Goal: Task Accomplishment & Management: Manage account settings

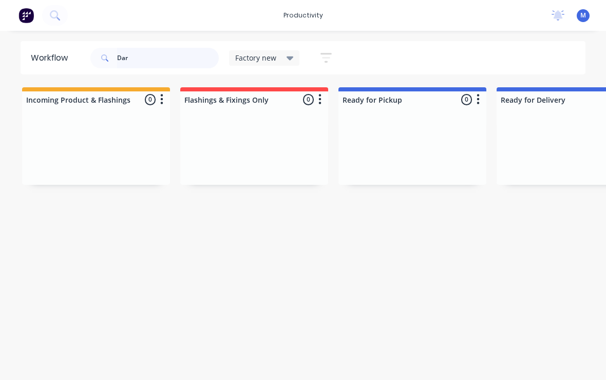
click at [138, 61] on input "Dar" at bounding box center [168, 58] width 102 height 21
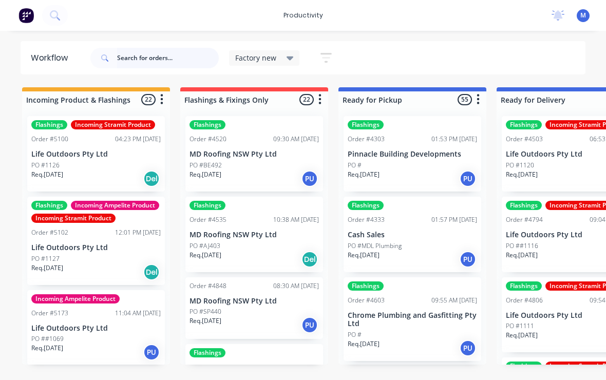
click at [123, 59] on input "text" at bounding box center [168, 58] width 102 height 21
click at [436, 52] on div "Rb 442 Factory new Save new view None edit Factory new (Default) edit Factory v…" at bounding box center [337, 58] width 498 height 31
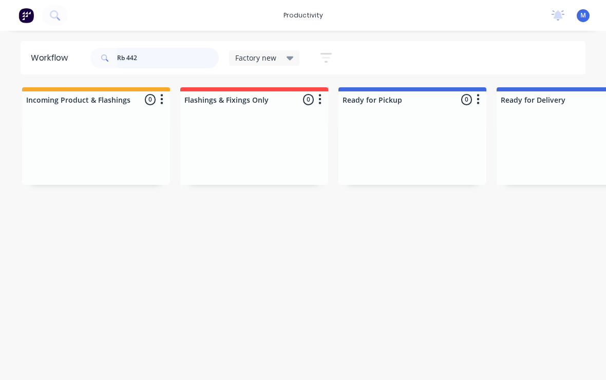
click at [148, 57] on input "Rb 442" at bounding box center [168, 58] width 102 height 21
type input "R"
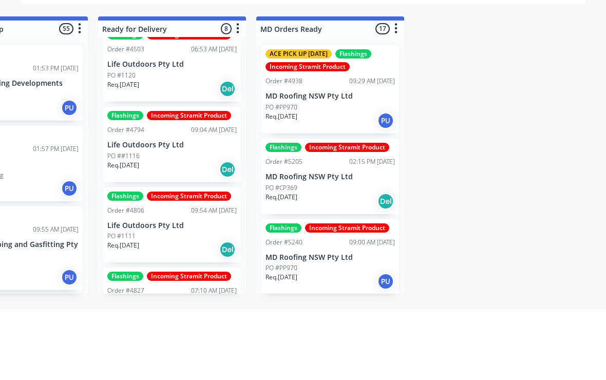
scroll to position [0, 400]
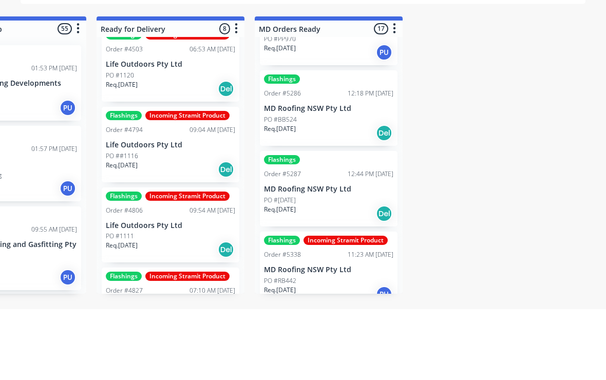
click at [384, 105] on div "PO #PP970" at bounding box center [328, 109] width 129 height 9
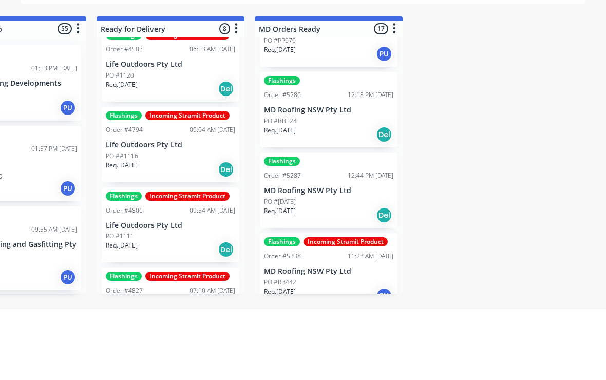
scroll to position [2, 401]
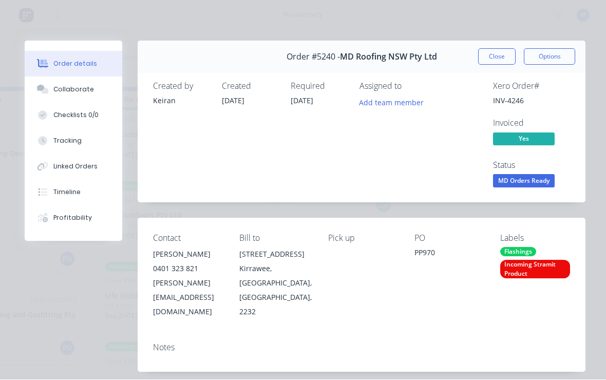
click at [403, 17] on div "Order details Collaborate Checklists 0/0 Tracking Linked Orders Timeline Profit…" at bounding box center [303, 190] width 606 height 380
click at [506, 61] on button "Close" at bounding box center [496, 57] width 37 height 16
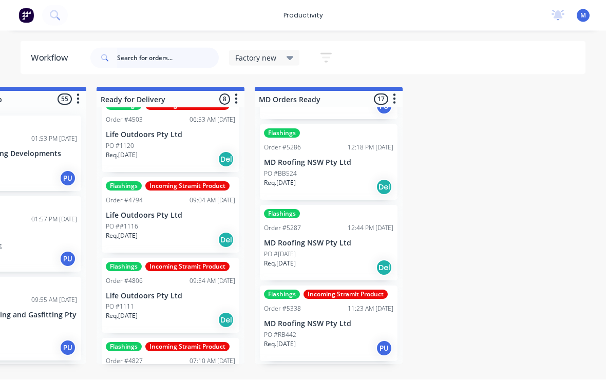
scroll to position [246, 0]
click at [474, 125] on div "Incoming Product & Flashings 22 Sort By Created date Required date Order number…" at bounding box center [597, 225] width 2011 height 277
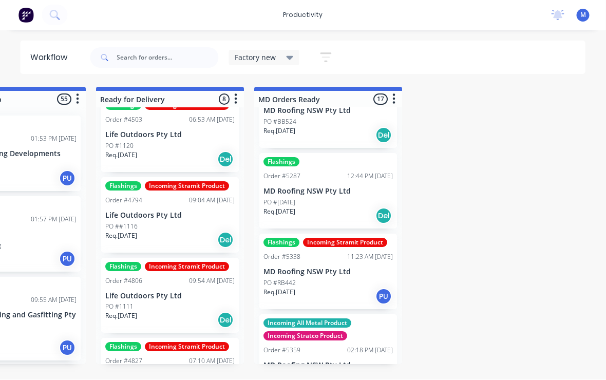
scroll to position [298, 0]
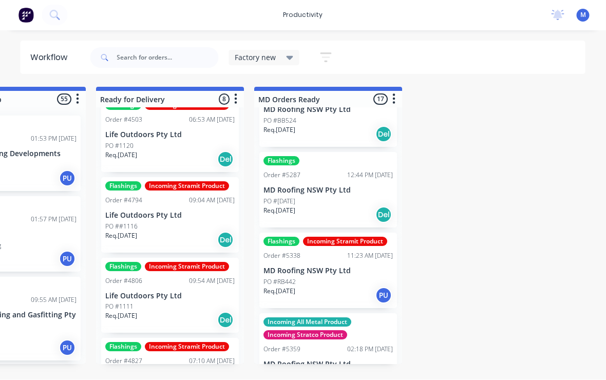
click at [336, 278] on div "PO #RB442" at bounding box center [328, 282] width 129 height 9
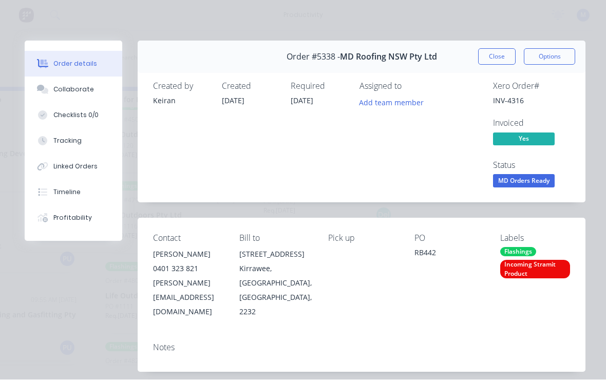
scroll to position [0, 0]
click at [495, 55] on button "Close" at bounding box center [496, 57] width 37 height 16
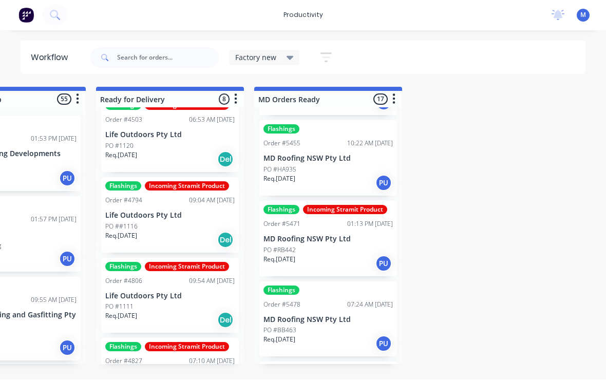
scroll to position [829, 0]
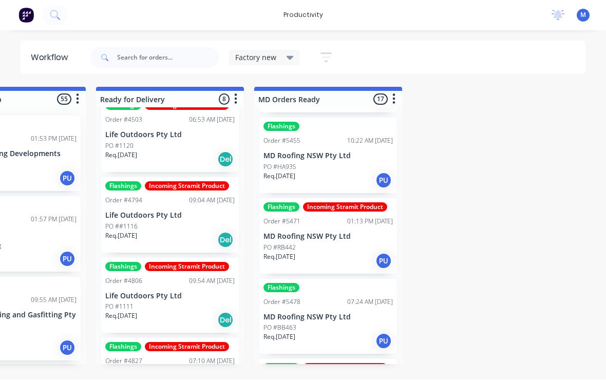
click at [344, 233] on p "MD Roofing NSW Pty Ltd" at bounding box center [327, 237] width 129 height 9
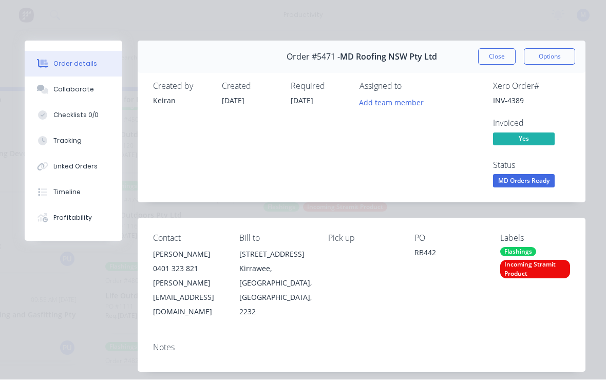
scroll to position [0, 0]
click at [500, 58] on button "Close" at bounding box center [496, 57] width 37 height 16
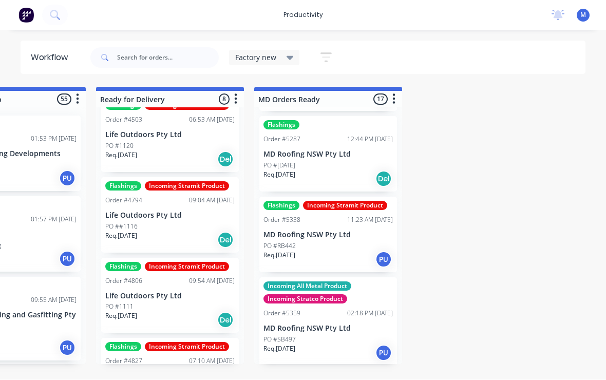
scroll to position [333, 0]
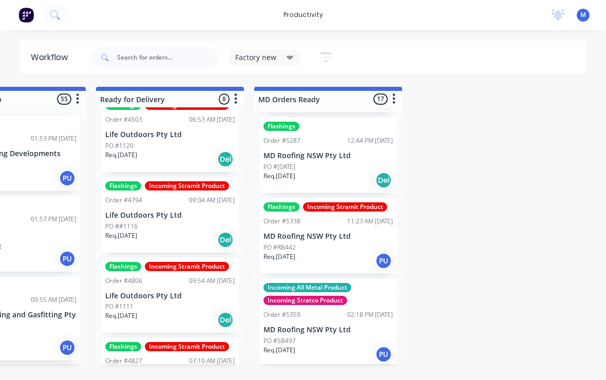
click at [342, 236] on p "MD Roofing NSW Pty Ltd" at bounding box center [327, 237] width 129 height 9
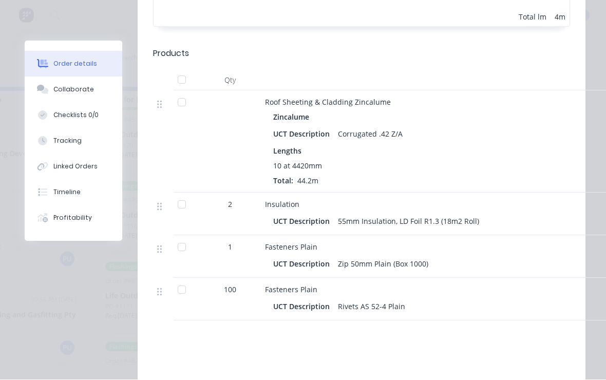
scroll to position [566, 0]
click at [9, 103] on div "Order details Collaborate Checklists 0/0 Tracking Linked Orders Timeline Profit…" at bounding box center [303, 190] width 606 height 380
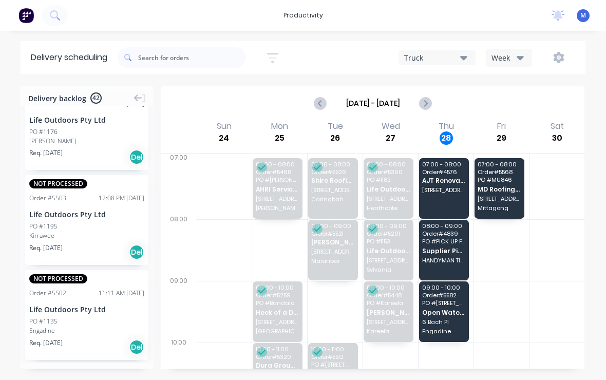
scroll to position [290, 0]
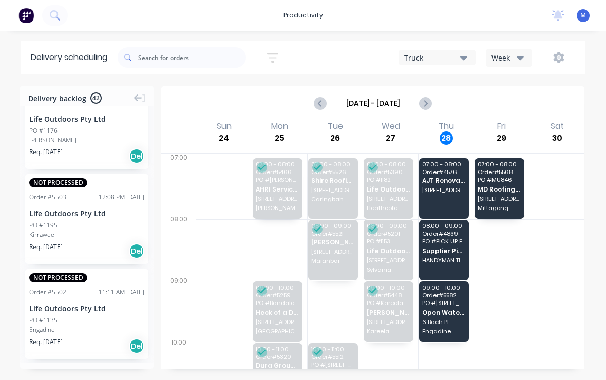
click at [393, 141] on div "27" at bounding box center [390, 137] width 13 height 13
click at [393, 131] on div "27" at bounding box center [390, 137] width 13 height 13
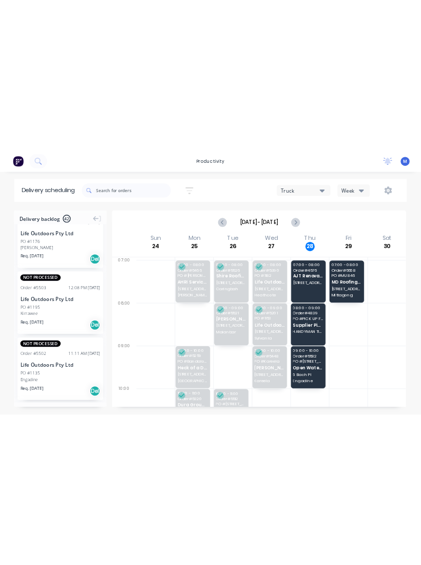
scroll to position [0, 0]
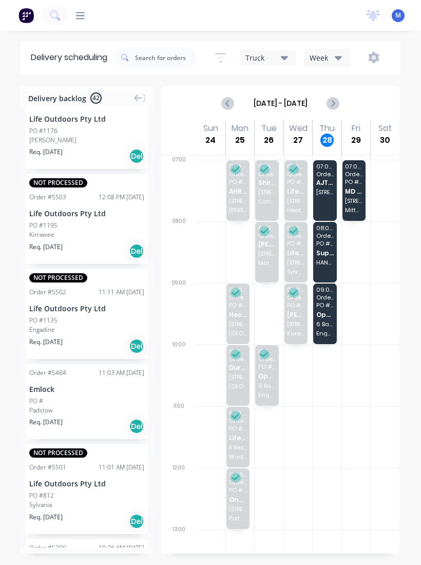
click at [301, 133] on div "Wed" at bounding box center [298, 128] width 18 height 10
click at [275, 135] on div "Tue 26 Tuesday, August 26, 2025" at bounding box center [268, 137] width 29 height 35
click at [276, 133] on div "Tue 26 Tuesday, August 26, 2025" at bounding box center [268, 137] width 29 height 35
click at [231, 102] on icon "Previous page" at bounding box center [228, 103] width 12 height 12
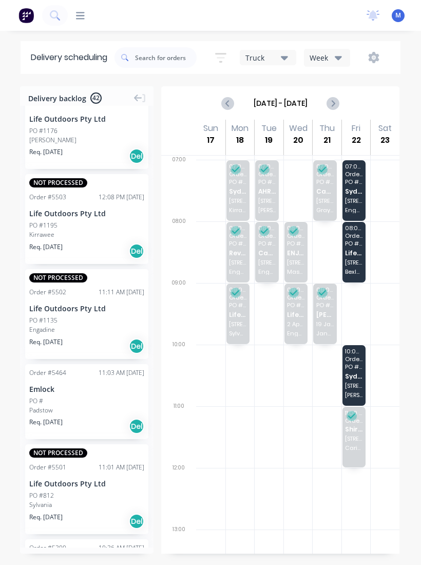
click at [334, 104] on icon "Next page" at bounding box center [332, 103] width 5 height 8
type input "[DATE] - [DATE]"
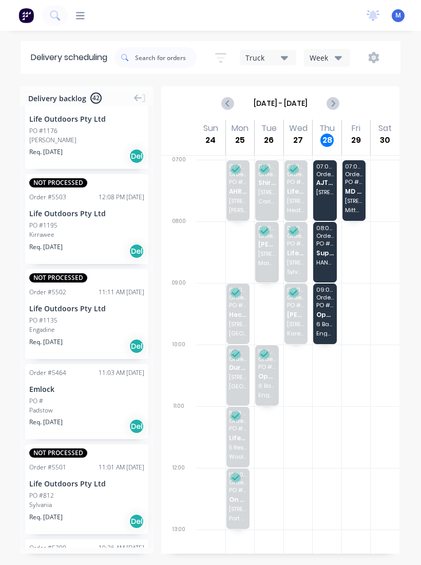
click at [269, 268] on div "08:00 - 09:00 Order # 5521 Ben Reid Building Services 10 Newcombe St Maianbar" at bounding box center [267, 252] width 24 height 61
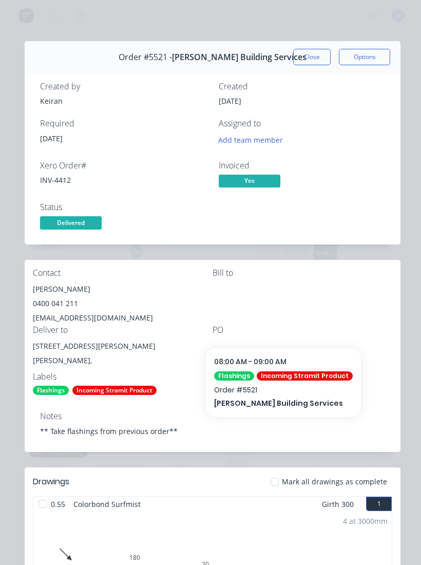
click at [310, 53] on button "Close" at bounding box center [311, 57] width 37 height 16
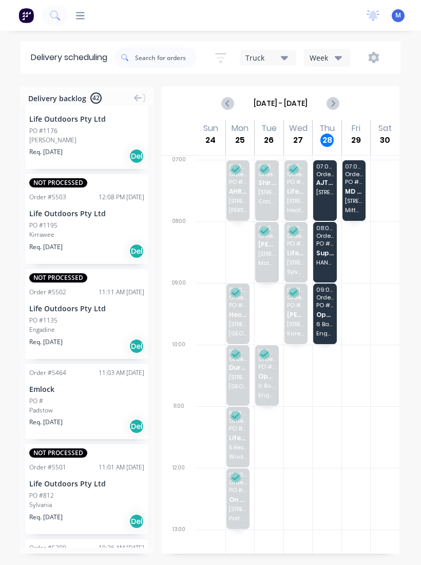
click at [266, 195] on div "07:00 - 08:00 Order # 5526 Shire Roofing Solutions Pty Ltd 1/3 Endeavour Rd Car…" at bounding box center [267, 190] width 24 height 61
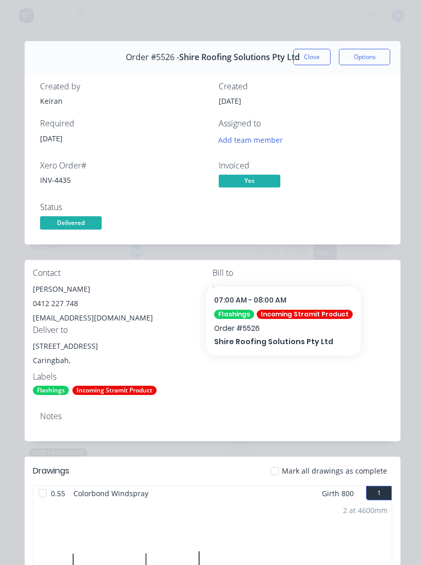
click at [316, 56] on button "Close" at bounding box center [311, 57] width 37 height 16
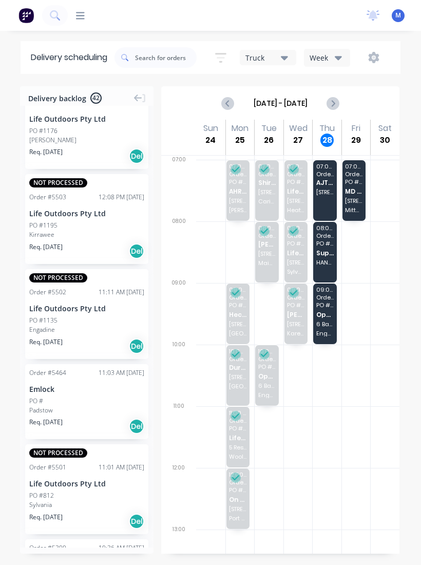
click at [297, 326] on span "[STREET_ADDRESS]" at bounding box center [295, 324] width 17 height 6
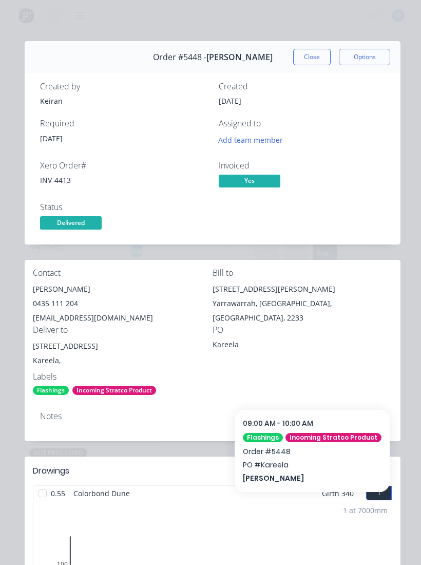
click at [308, 61] on button "Close" at bounding box center [311, 57] width 37 height 16
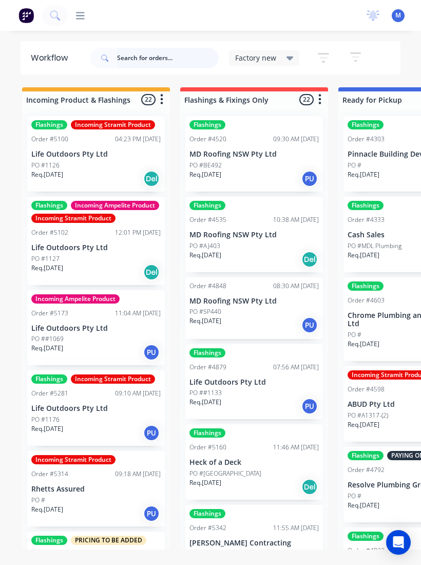
click at [160, 61] on input "text" at bounding box center [168, 58] width 102 height 21
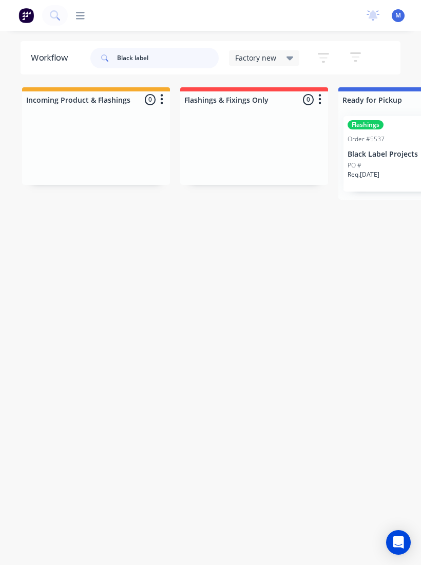
type input "Black label"
click at [385, 156] on p "Black Label Projects" at bounding box center [412, 154] width 129 height 9
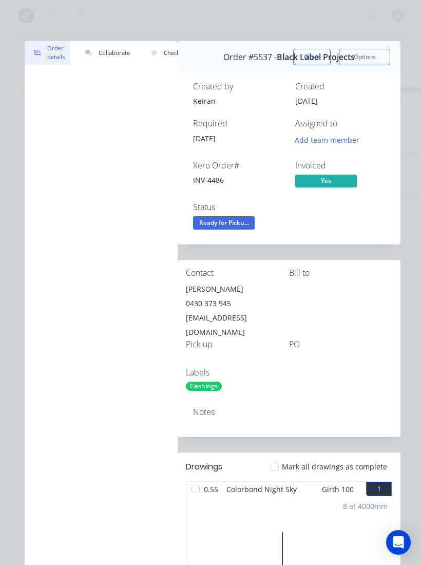
click at [235, 223] on span "Ready for Picku..." at bounding box center [224, 222] width 62 height 13
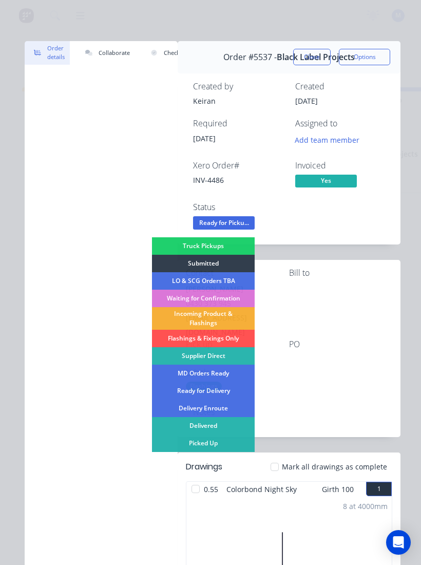
click at [232, 443] on div "Picked Up" at bounding box center [203, 442] width 103 height 17
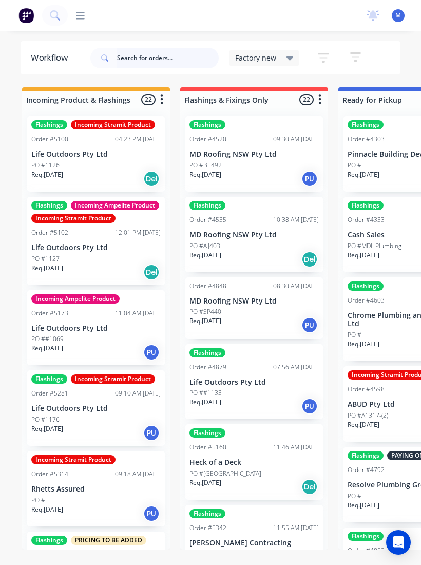
click at [142, 59] on input "text" at bounding box center [168, 58] width 102 height 21
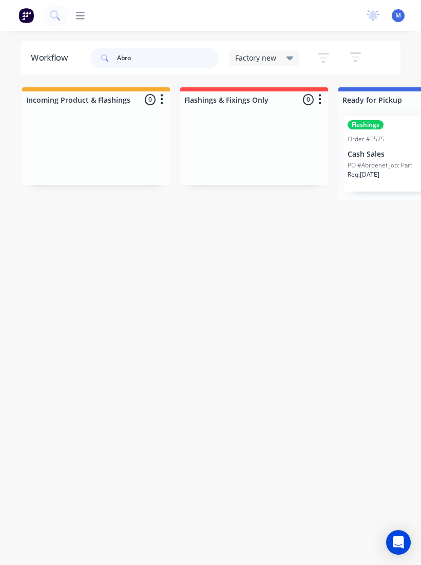
type input "Abro"
click at [392, 158] on p "Cash Sales" at bounding box center [412, 154] width 129 height 9
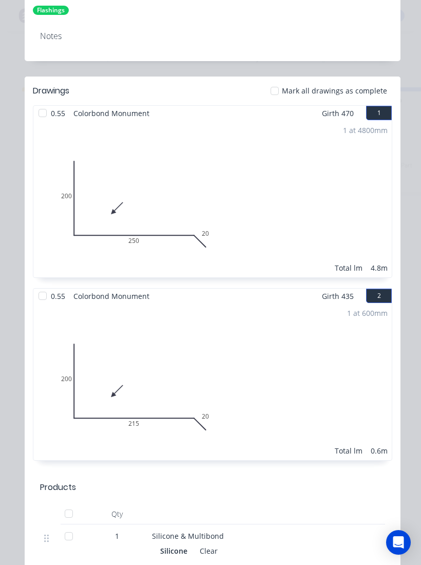
scroll to position [368, 0]
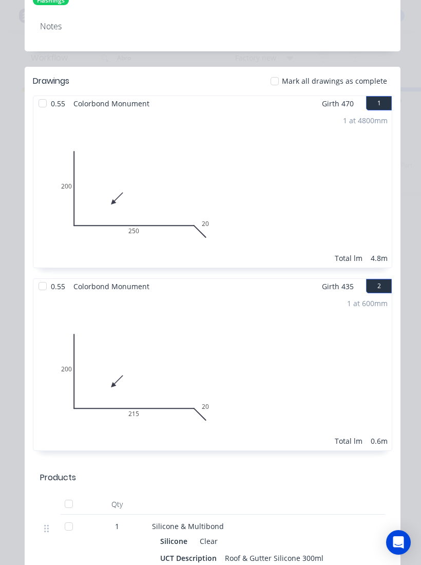
click at [276, 81] on div at bounding box center [274, 81] width 21 height 21
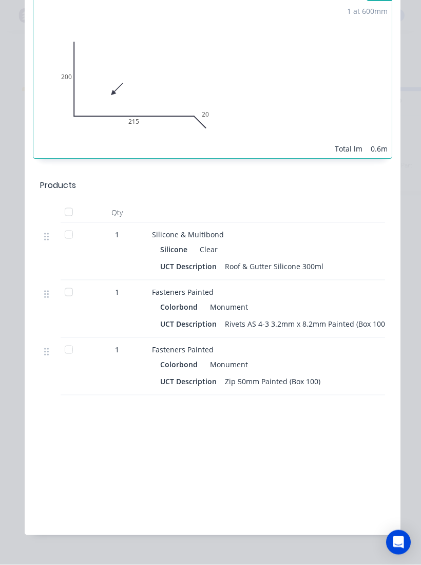
scroll to position [0, 0]
click at [65, 210] on div at bounding box center [69, 212] width 21 height 21
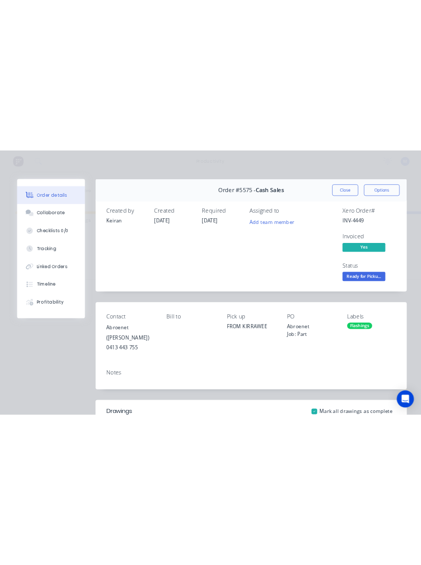
scroll to position [1, 0]
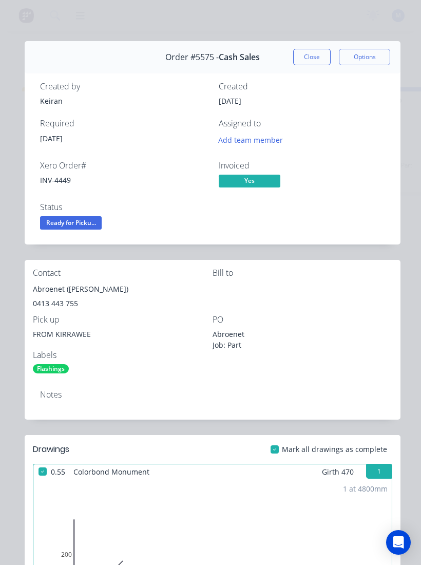
click at [54, 222] on span "Ready for Picku..." at bounding box center [71, 222] width 62 height 13
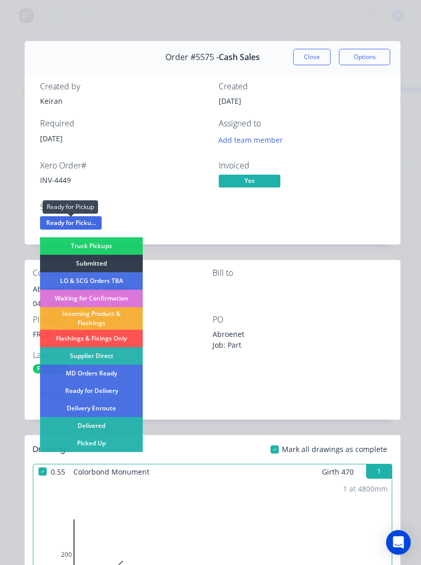
click at [79, 443] on div "Picked Up" at bounding box center [91, 442] width 103 height 17
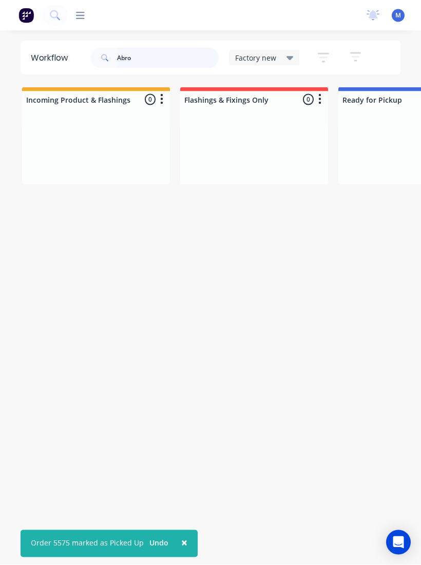
scroll to position [0, 0]
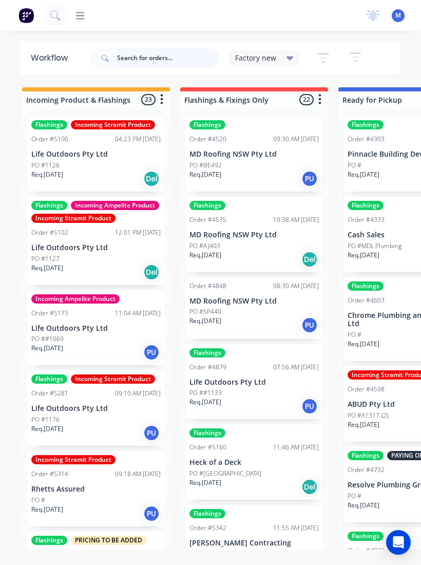
click at [135, 59] on input "text" at bounding box center [168, 58] width 102 height 21
type input "Ajt"
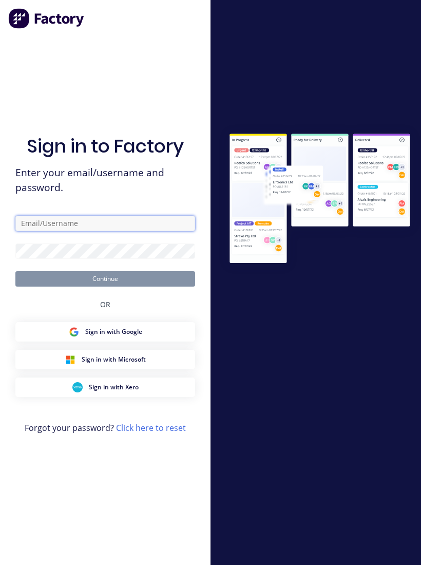
type input "[EMAIL_ADDRESS][DOMAIN_NAME]"
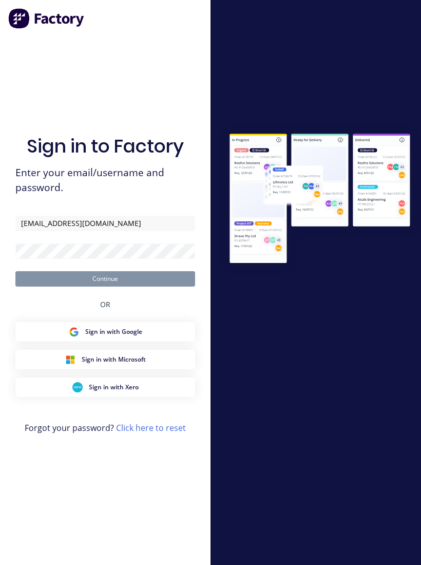
click at [105, 287] on button "Continue" at bounding box center [105, 278] width 180 height 15
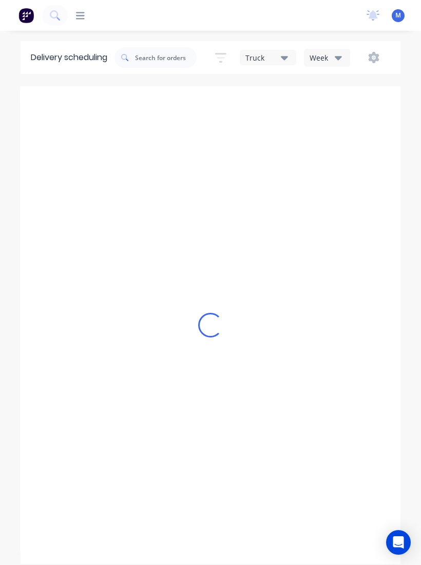
type input "[DATE] - [DATE]"
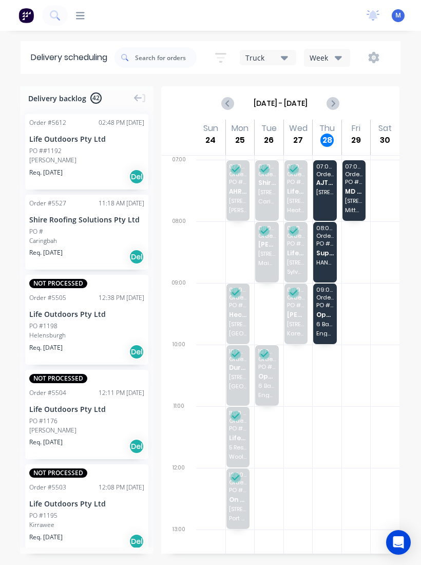
click at [56, 58] on div "Delivery scheduling" at bounding box center [68, 57] width 94 height 33
click at [20, 17] on img at bounding box center [25, 15] width 15 height 15
